Goal: Task Accomplishment & Management: Complete application form

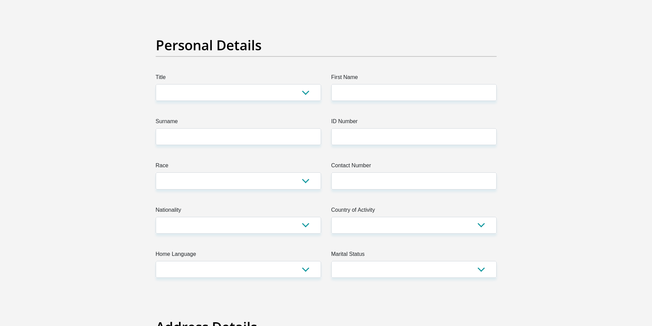
scroll to position [68, 0]
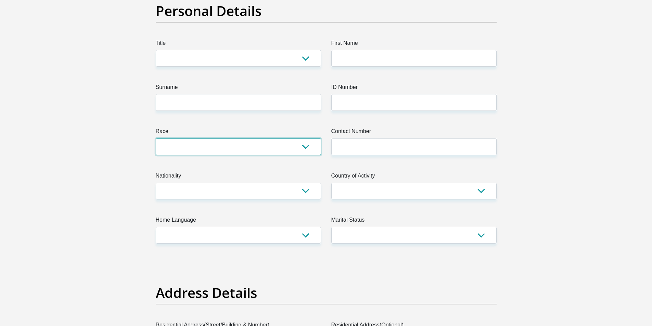
click at [296, 147] on select "Black Coloured Indian White Other" at bounding box center [238, 146] width 165 height 17
select select "5"
click at [156, 138] on select "Black Coloured Indian White Other" at bounding box center [238, 146] width 165 height 17
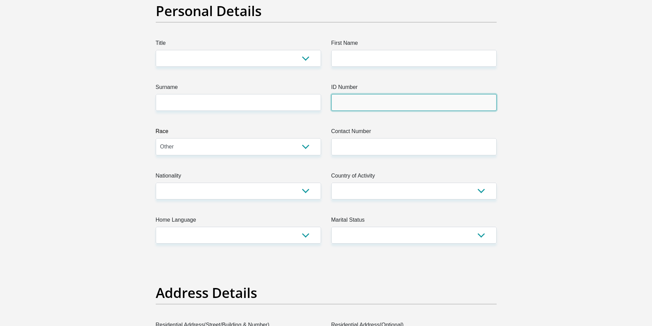
click at [366, 107] on input "ID Number" at bounding box center [413, 102] width 165 height 17
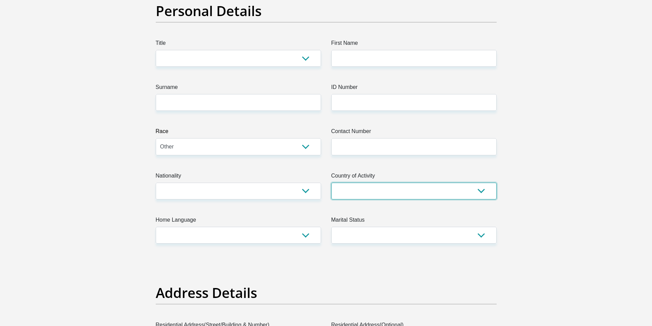
click at [354, 189] on select "[GEOGRAPHIC_DATA] [GEOGRAPHIC_DATA] [GEOGRAPHIC_DATA] [GEOGRAPHIC_DATA] [GEOGRA…" at bounding box center [413, 191] width 165 height 17
select select "ZAF"
click at [331, 183] on select "[GEOGRAPHIC_DATA] [GEOGRAPHIC_DATA] [GEOGRAPHIC_DATA] [GEOGRAPHIC_DATA] [GEOGRA…" at bounding box center [413, 191] width 165 height 17
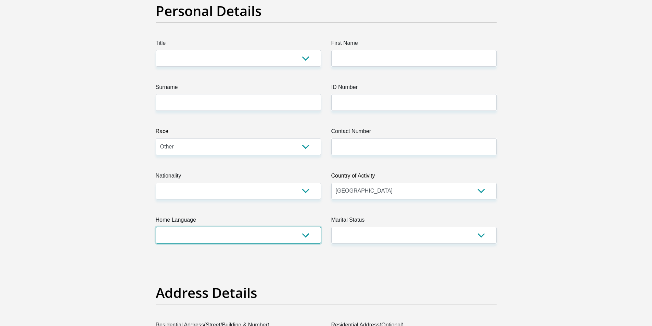
click at [236, 237] on select "Afrikaans English Sepedi South Ndebele Southern Sotho Swati Tsonga Tswana Venda…" at bounding box center [238, 235] width 165 height 17
select select "eng"
click at [156, 227] on select "Afrikaans English Sepedi South Ndebele Southern Sotho Swati Tsonga Tswana Venda…" at bounding box center [238, 235] width 165 height 17
click at [414, 236] on select "Married ANC Single Divorced Widowed Married COP or Customary Law" at bounding box center [413, 235] width 165 height 17
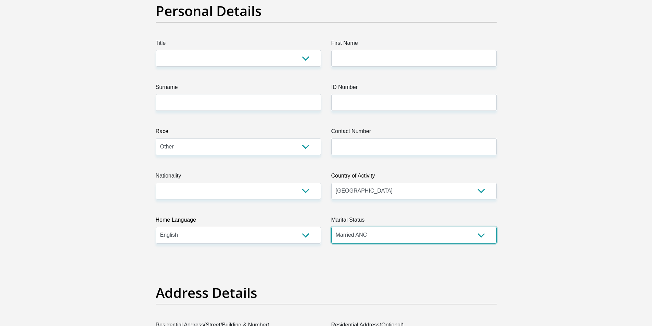
click at [331, 227] on select "Married ANC Single Divorced Widowed Married COP or Customary Law" at bounding box center [413, 235] width 165 height 17
click at [363, 238] on select "Married ANC Single Divorced Widowed Married COP or Customary Law" at bounding box center [413, 235] width 165 height 17
select select "5"
click at [331, 227] on select "Married ANC Single Divorced Widowed Married COP or Customary Law" at bounding box center [413, 235] width 165 height 17
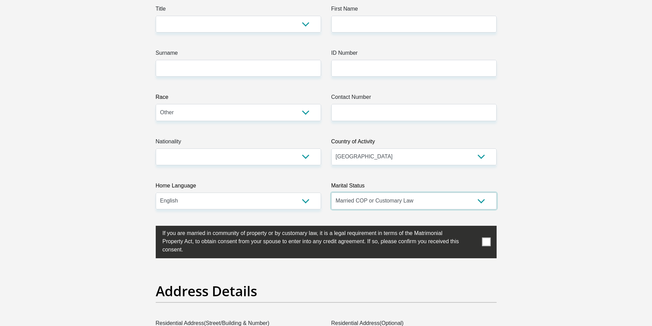
scroll to position [0, 0]
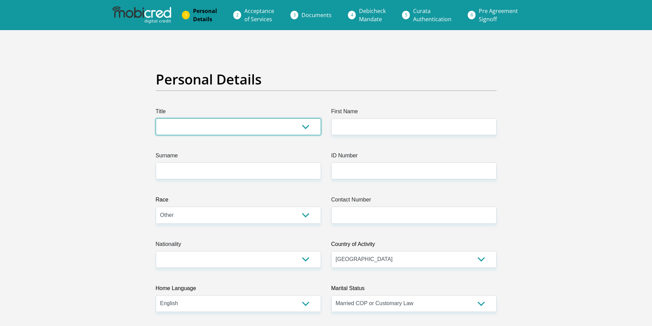
drag, startPoint x: 267, startPoint y: 128, endPoint x: 281, endPoint y: 110, distance: 22.2
click at [267, 128] on select "Mr Ms Mrs Dr [PERSON_NAME]" at bounding box center [238, 126] width 165 height 17
select select "Mr"
click at [156, 118] on select "Mr Ms Mrs Dr [PERSON_NAME]" at bounding box center [238, 126] width 165 height 17
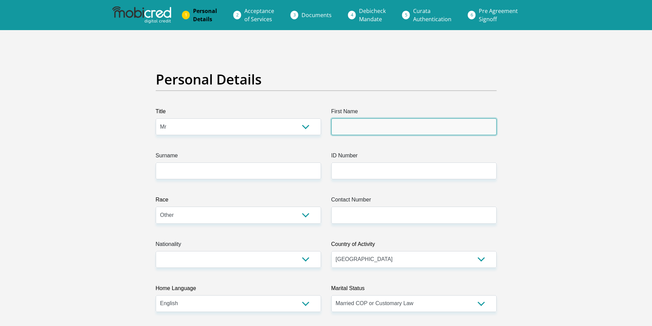
click at [366, 132] on input "First Name" at bounding box center [413, 126] width 165 height 17
type input "Shahzaib"
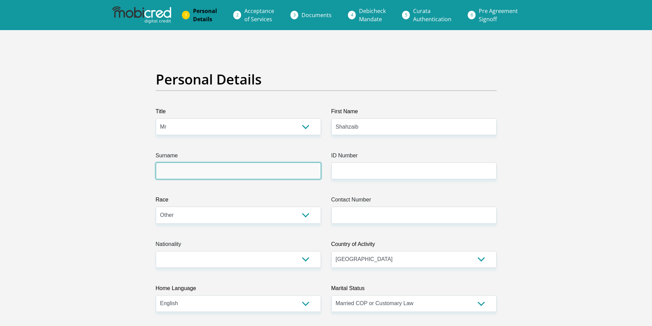
click at [234, 173] on input "Surname" at bounding box center [238, 170] width 165 height 17
type input "Haroon"
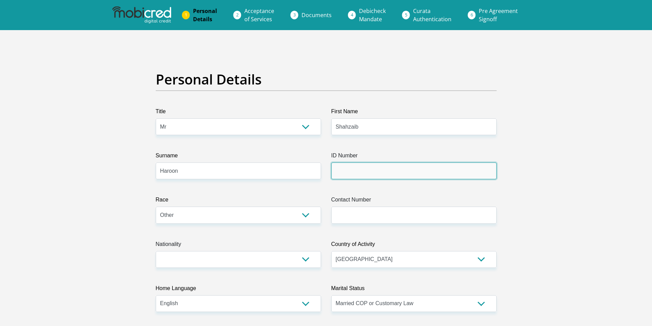
click at [343, 171] on input "ID Number" at bounding box center [413, 170] width 165 height 17
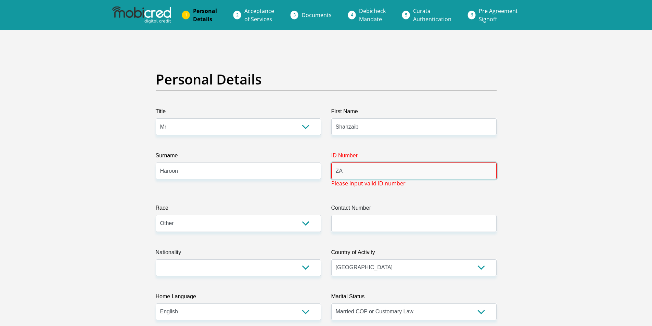
type input "Z"
drag, startPoint x: 375, startPoint y: 168, endPoint x: 292, endPoint y: 162, distance: 83.3
click at [433, 186] on div "ID Number 89065211560186 Please input valid ID number" at bounding box center [413, 170] width 175 height 36
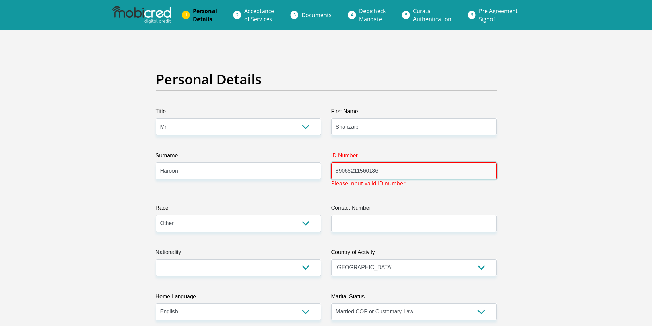
drag, startPoint x: 381, startPoint y: 169, endPoint x: 310, endPoint y: 168, distance: 71.8
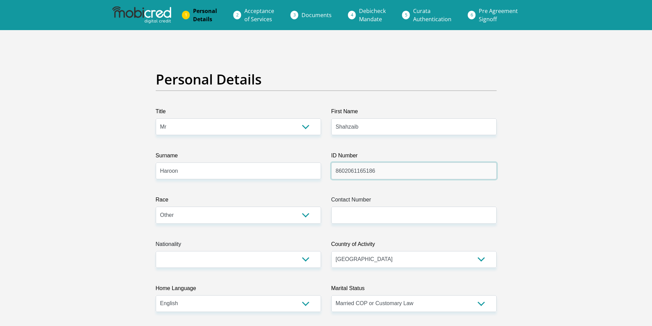
drag, startPoint x: 391, startPoint y: 172, endPoint x: 301, endPoint y: 165, distance: 90.2
type input "8602061165186"
